Goal: Go to known website: Access a specific website the user already knows

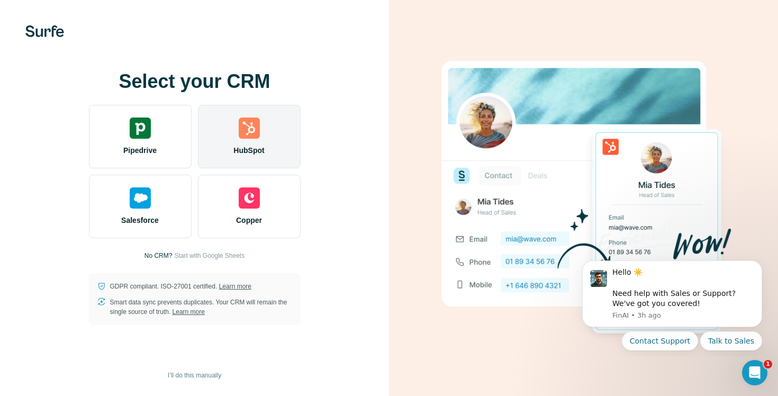
click at [239, 118] on img at bounding box center [249, 128] width 21 height 21
click at [239, 140] on div "HubSpot" at bounding box center [249, 137] width 103 height 64
click at [251, 131] on img at bounding box center [249, 128] width 21 height 21
